Goal: Task Accomplishment & Management: Use online tool/utility

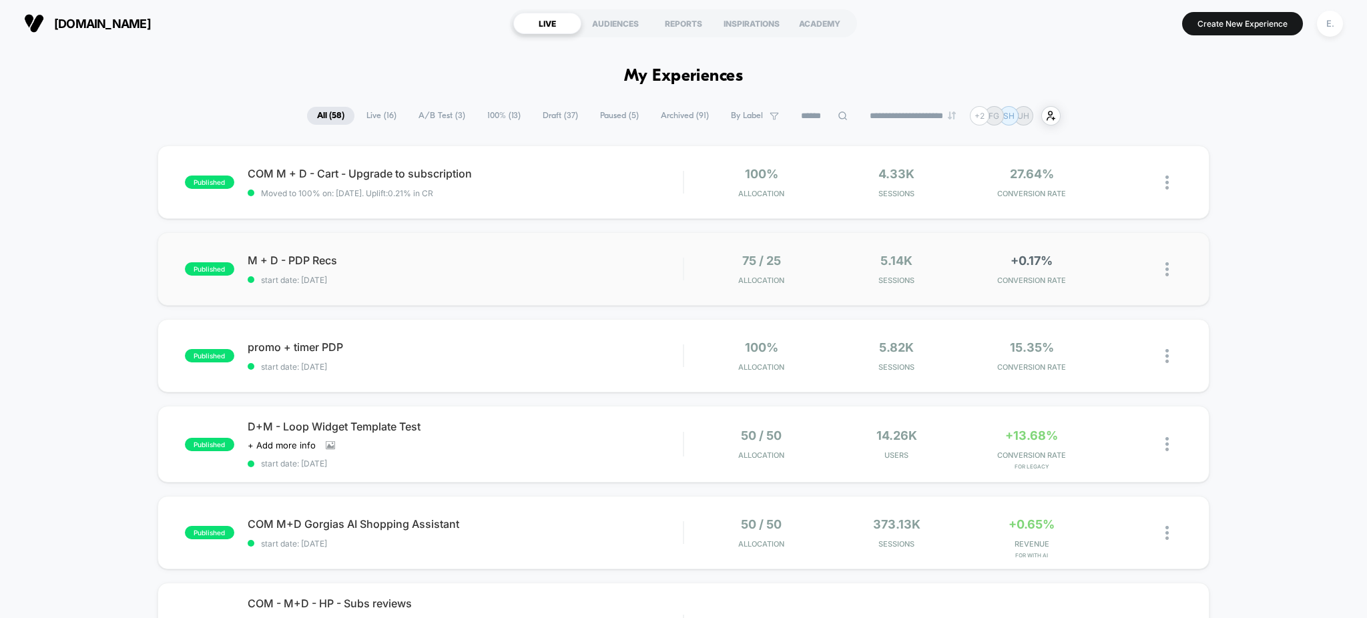
click at [440, 251] on div "published M + D - PDP Recs start date: 8/27/2025 75 / 25 Allocation 5.14k Sessi…" at bounding box center [684, 268] width 1053 height 73
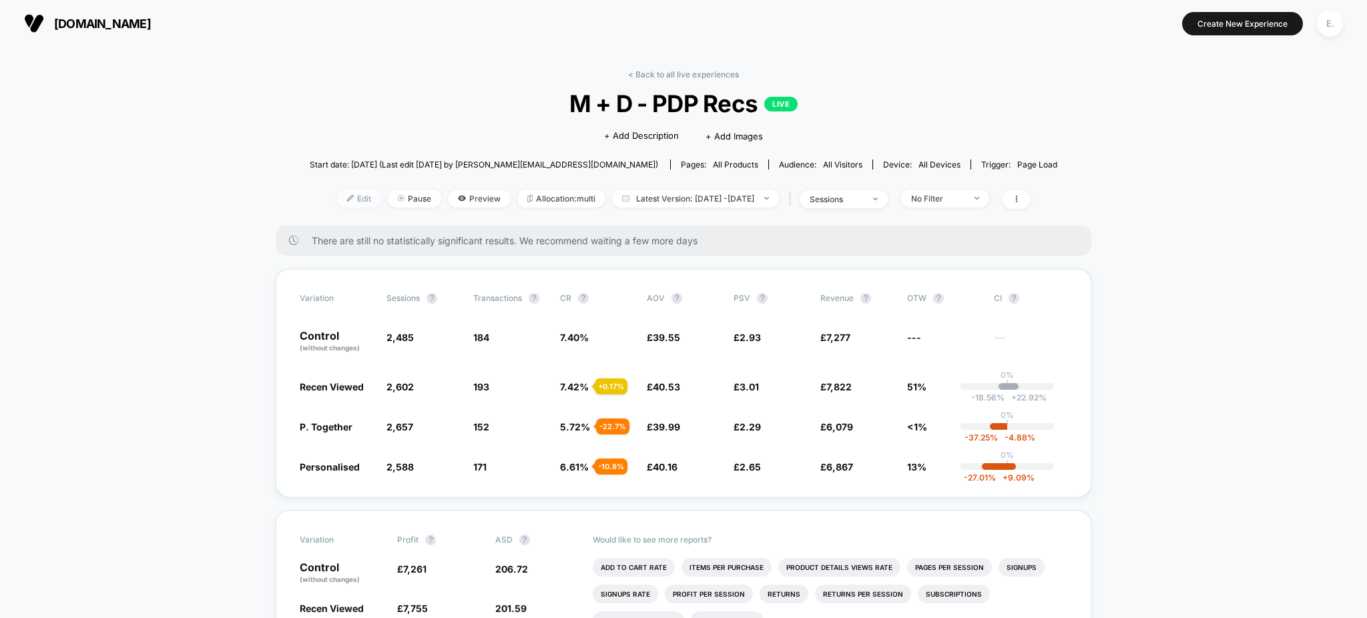
click at [337, 198] on span "Edit" at bounding box center [359, 199] width 44 height 18
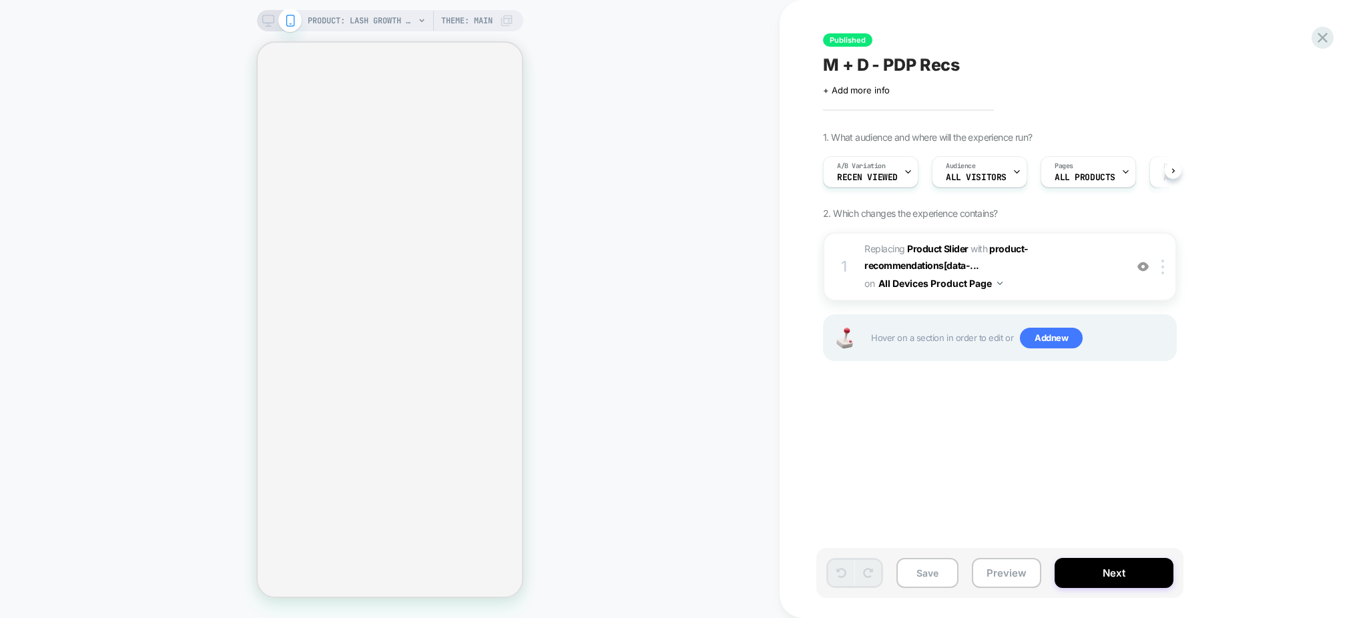
scroll to position [0, 1]
